Goal: Information Seeking & Learning: Understand process/instructions

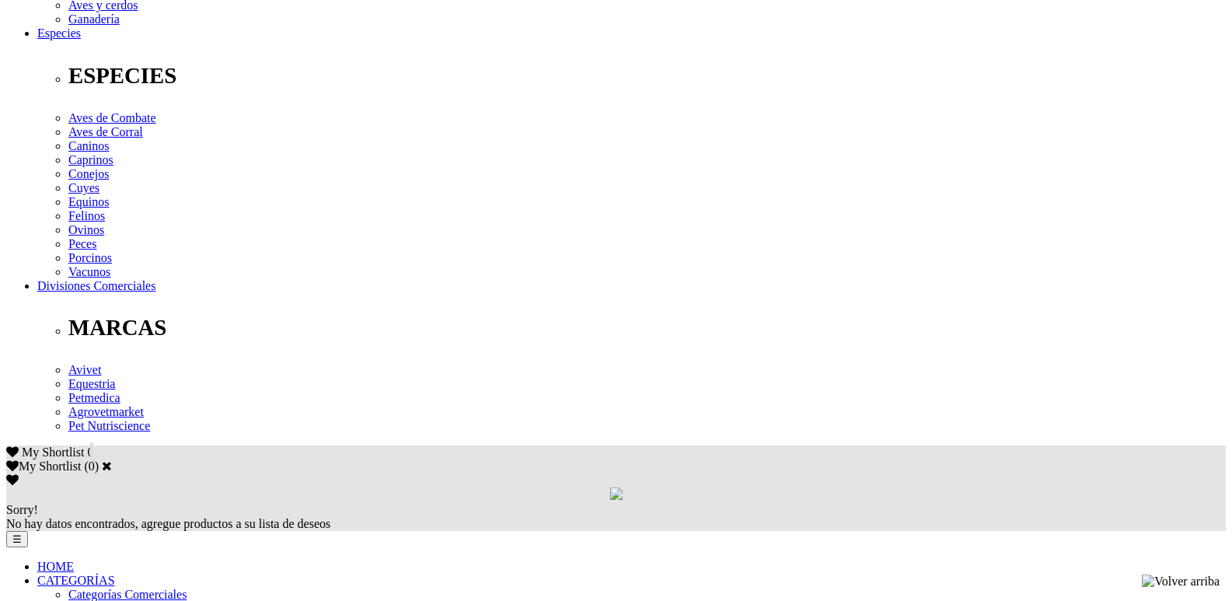
scroll to position [612, 0]
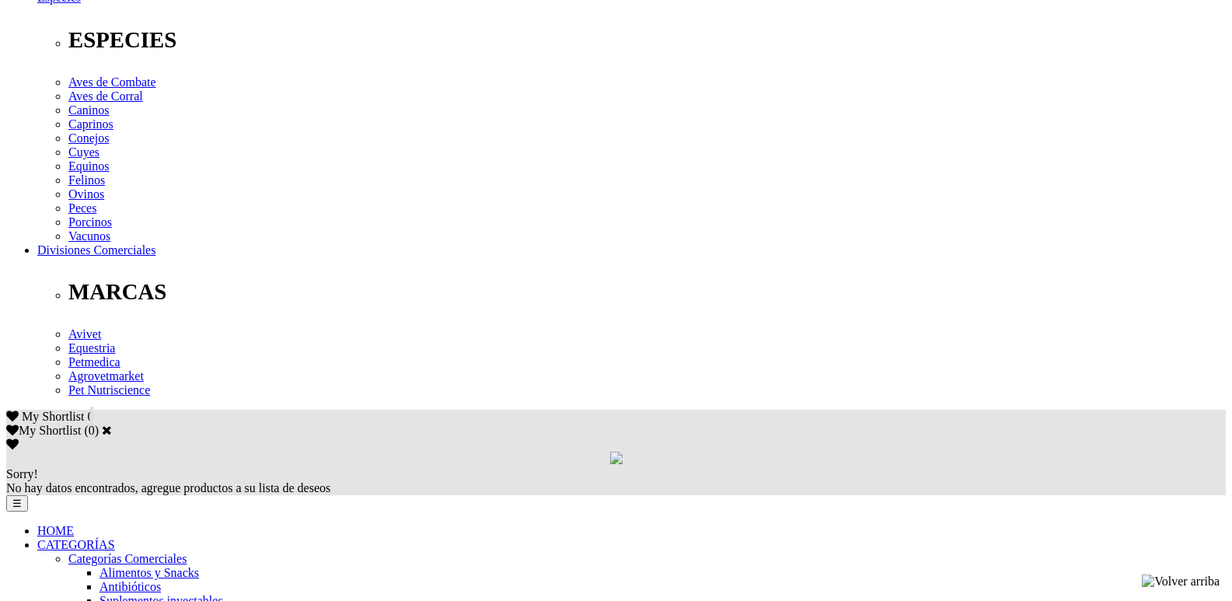
drag, startPoint x: 183, startPoint y: 190, endPoint x: 464, endPoint y: 196, distance: 280.6
